Goal: Information Seeking & Learning: Learn about a topic

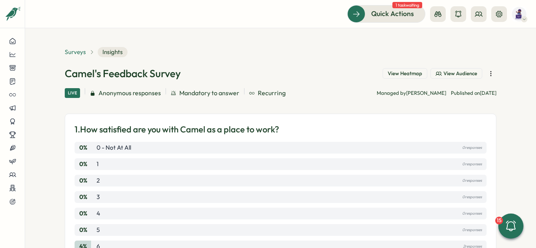
click at [74, 51] on span "Surveys" at bounding box center [75, 52] width 21 height 9
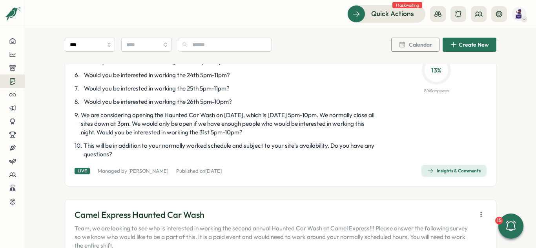
scroll to position [980, 0]
click at [455, 167] on span "Insights & Comments" at bounding box center [453, 170] width 53 height 11
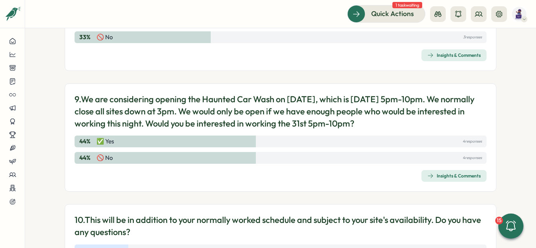
scroll to position [818, 0]
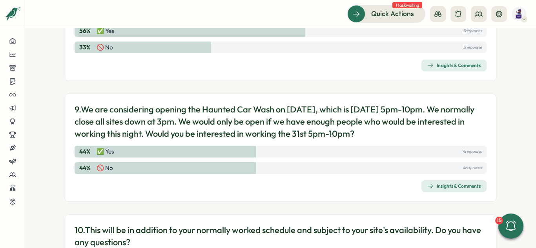
click at [460, 185] on div "Insights & Comments" at bounding box center [453, 186] width 53 height 6
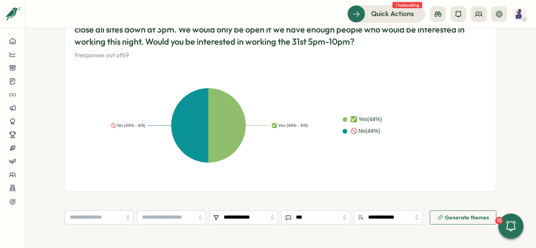
scroll to position [196, 0]
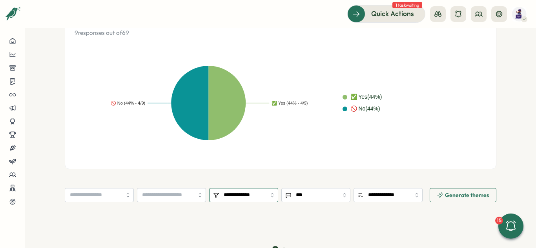
click at [254, 199] on input "**********" at bounding box center [243, 195] width 69 height 14
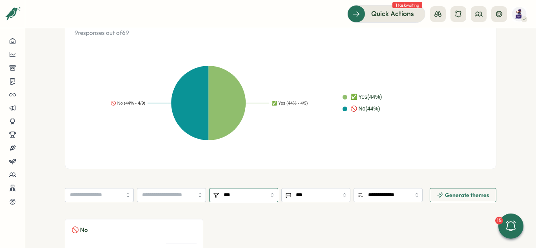
type input "***"
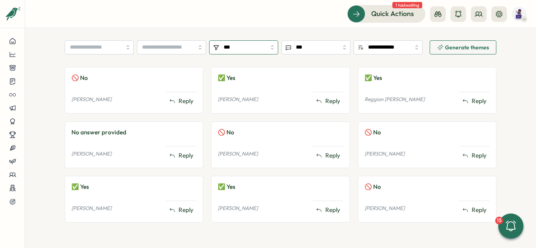
scroll to position [345, 0]
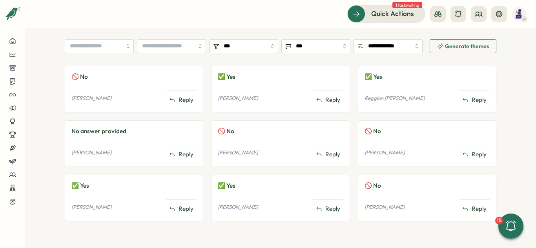
click at [504, 115] on section "**********" at bounding box center [280, 138] width 511 height 220
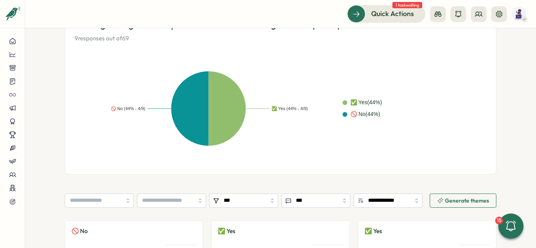
scroll to position [0, 0]
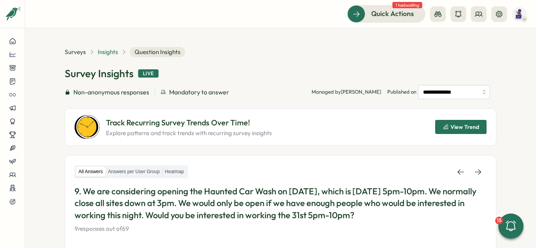
click at [107, 54] on span "Insights" at bounding box center [108, 52] width 20 height 9
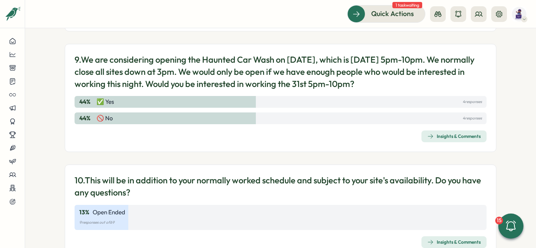
scroll to position [897, 0]
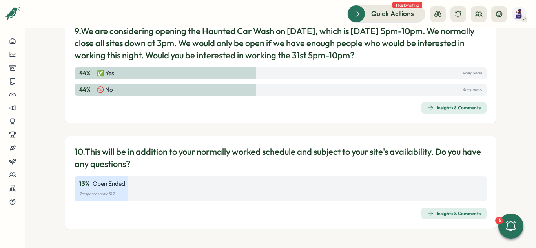
click at [453, 212] on div "Insights & Comments" at bounding box center [453, 214] width 53 height 6
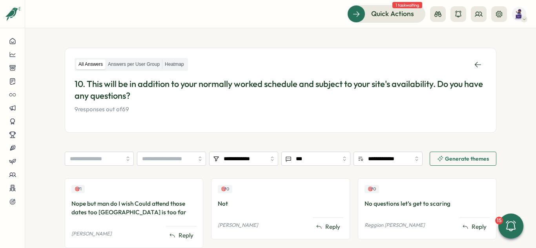
scroll to position [158, 0]
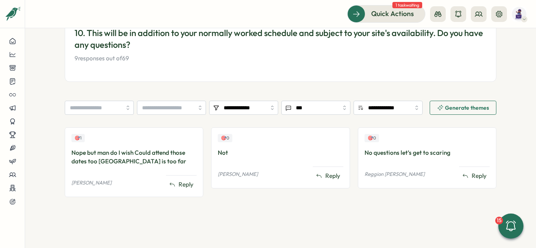
click at [503, 135] on section "**********" at bounding box center [280, 138] width 511 height 220
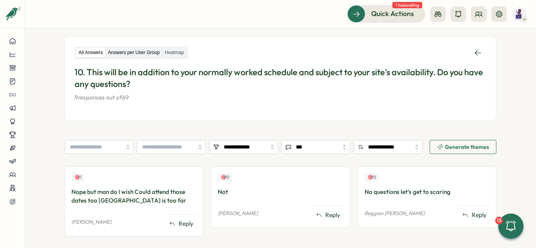
scroll to position [0, 0]
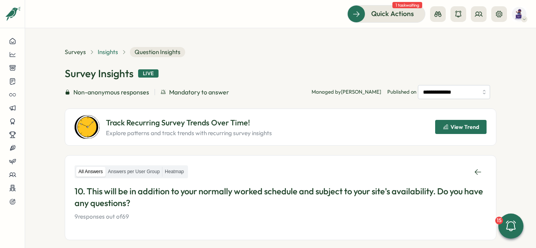
click at [98, 53] on span "Insights" at bounding box center [108, 52] width 20 height 9
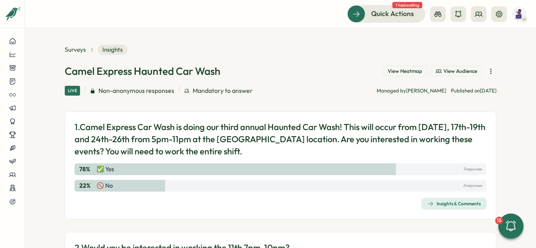
scroll to position [39, 0]
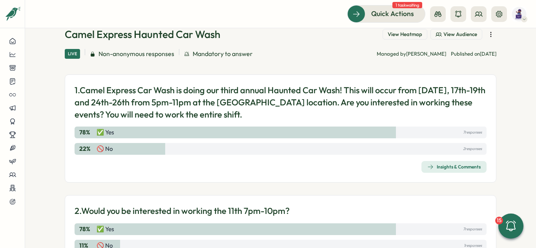
click at [500, 134] on section "Surveys Insights Camel Express Haunted Car Wash View Heatmap View Audience Live…" at bounding box center [280, 138] width 511 height 220
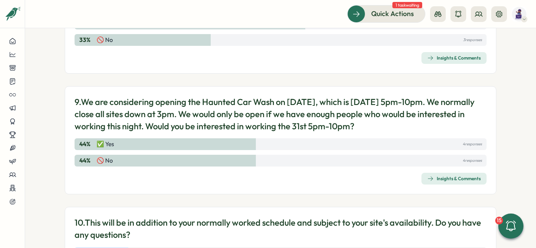
scroll to position [897, 0]
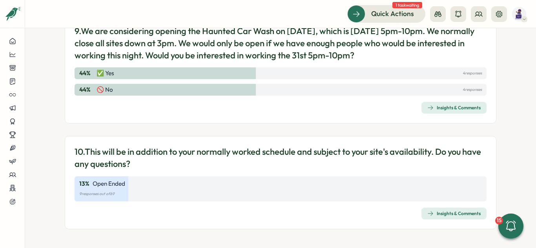
click at [495, 147] on section "Surveys Insights Camel Express Haunted Car Wash View Heatmap View Audience Live…" at bounding box center [280, 138] width 511 height 220
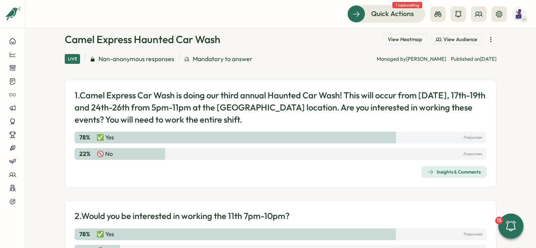
scroll to position [0, 0]
